Goal: Task Accomplishment & Management: Use online tool/utility

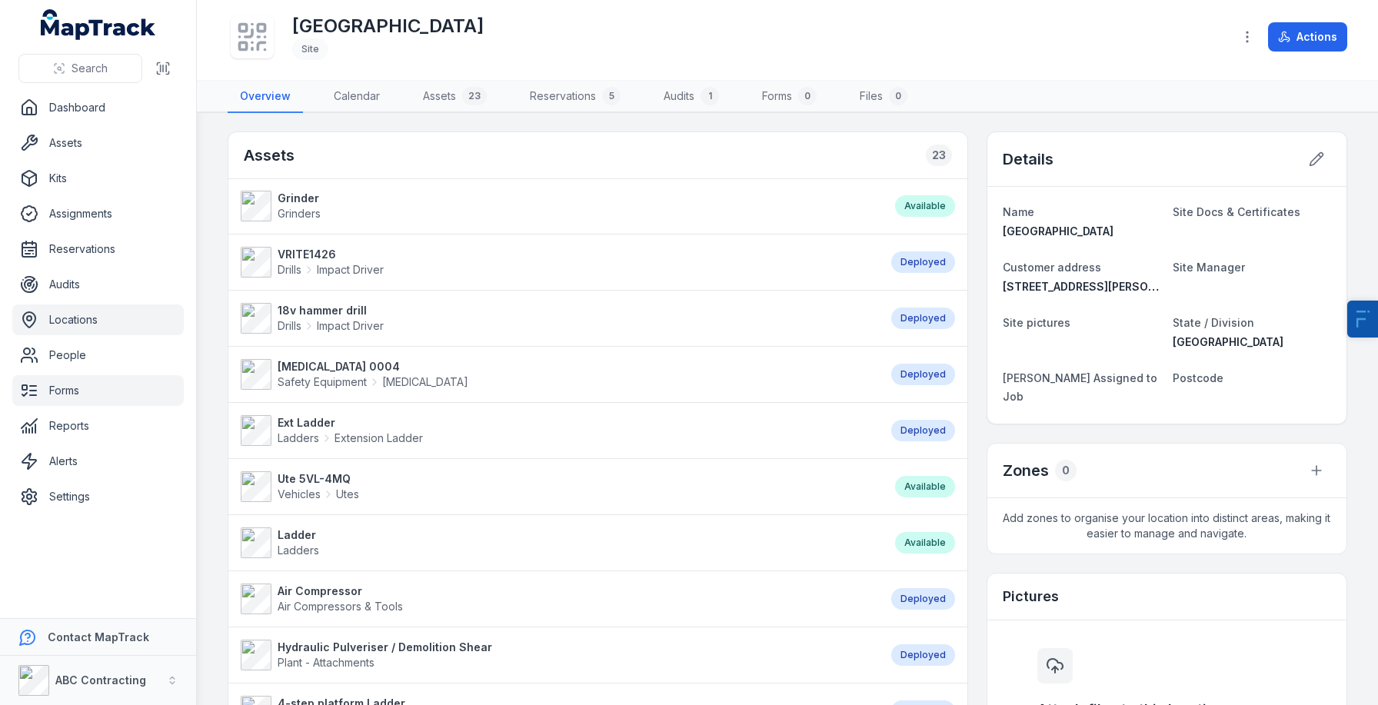
click at [44, 398] on link "Forms" at bounding box center [98, 390] width 172 height 31
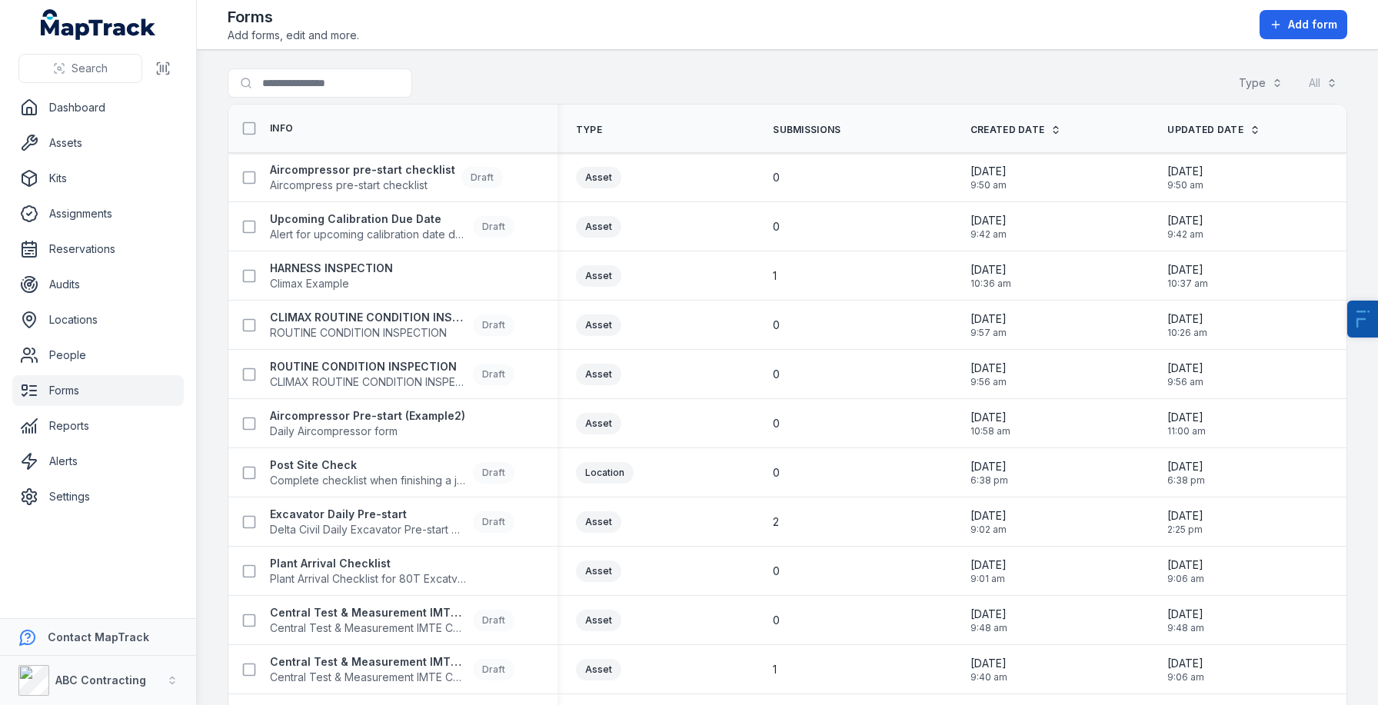
click at [110, 394] on link "Forms" at bounding box center [98, 390] width 172 height 31
click at [347, 79] on input "Search for forms" at bounding box center [351, 82] width 246 height 29
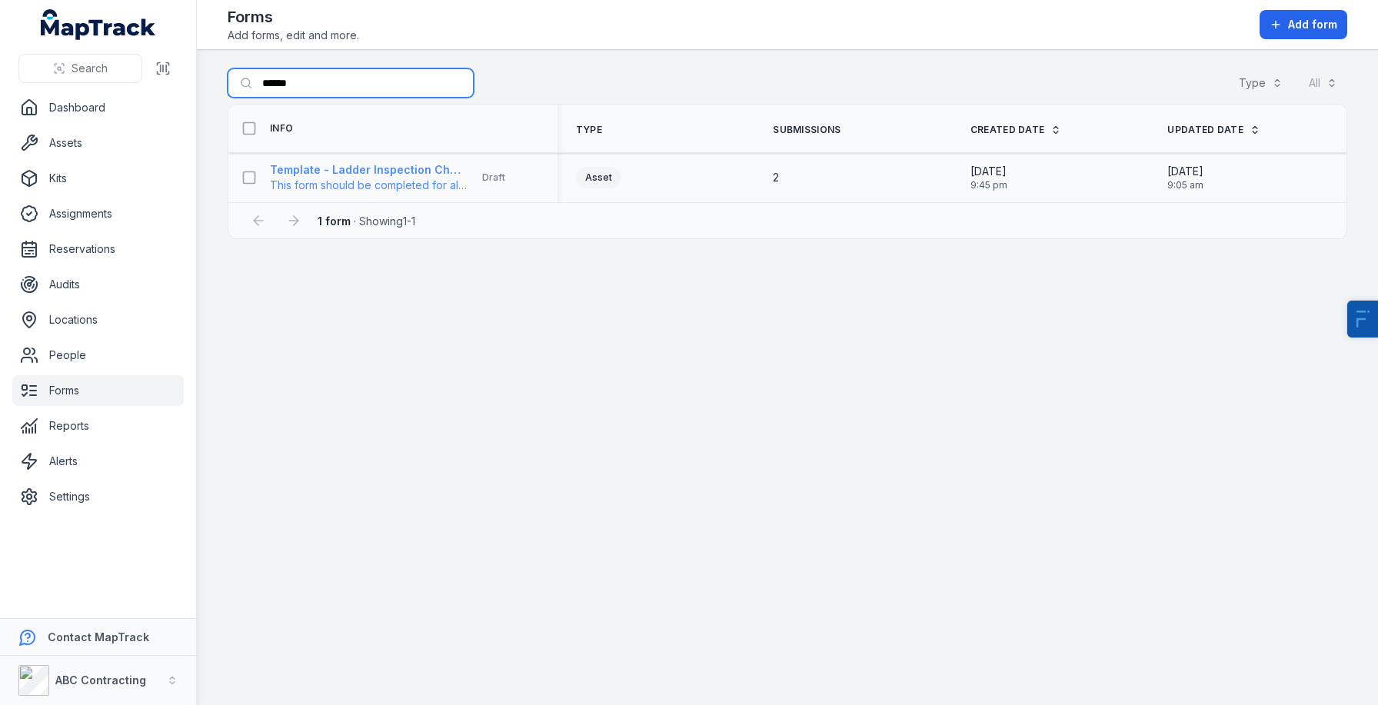
type input "******"
click at [375, 172] on strong "Template - Ladder Inspection Checklist" at bounding box center [368, 169] width 197 height 15
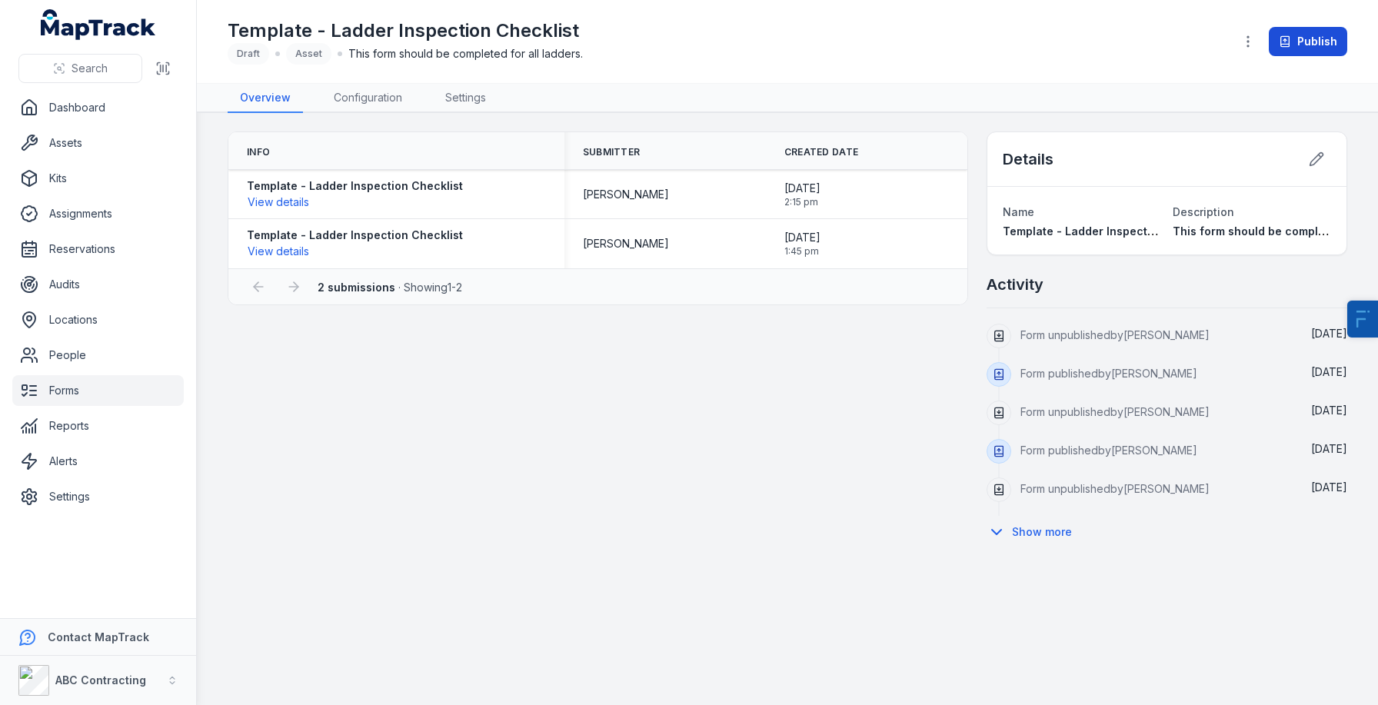
click at [1319, 41] on button "Publish" at bounding box center [1308, 41] width 78 height 29
